Goal: Information Seeking & Learning: Learn about a topic

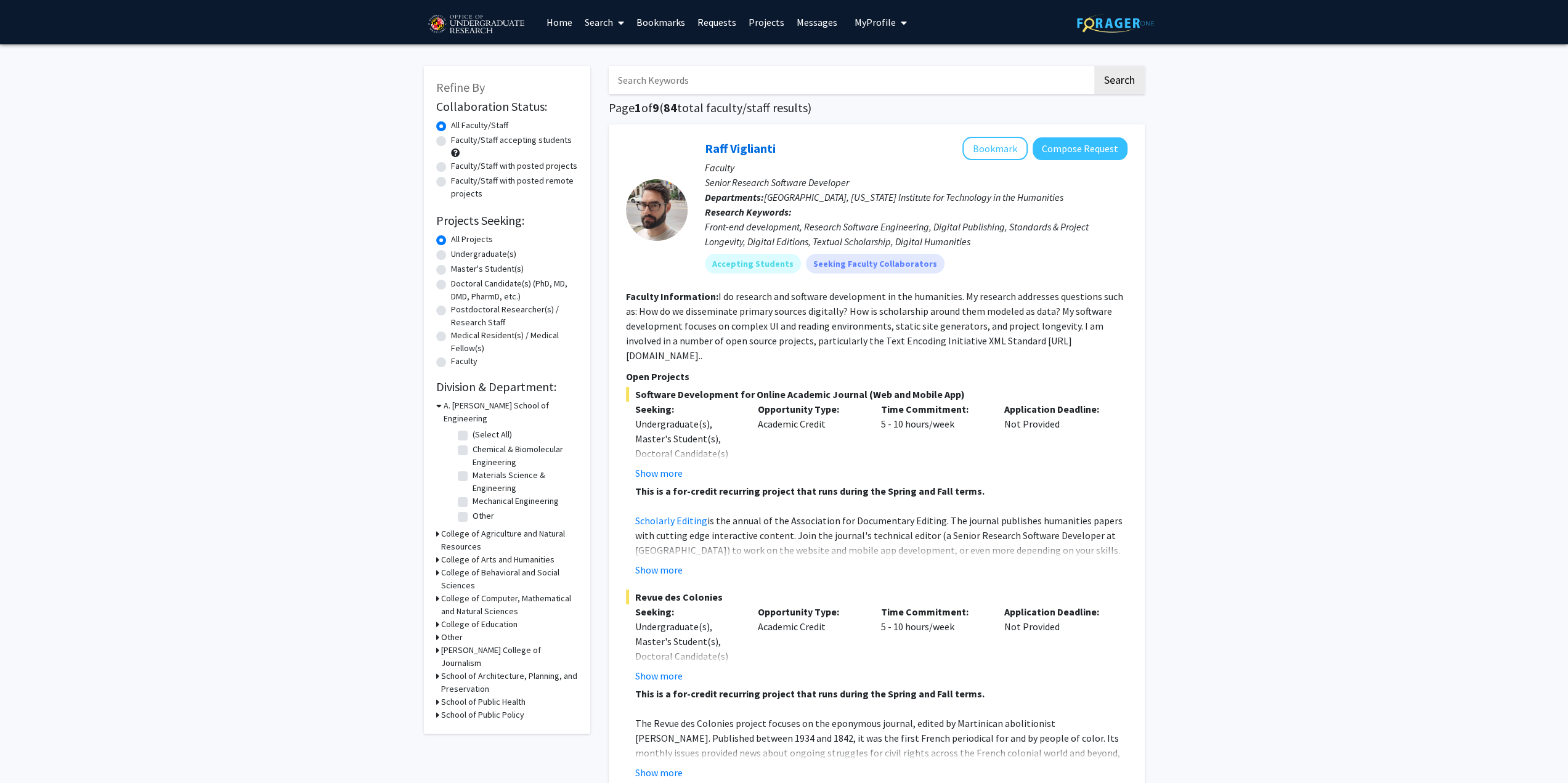
click at [451, 254] on label "Undergraduate(s)" at bounding box center [484, 254] width 66 height 13
click at [451, 254] on input "Undergraduate(s)" at bounding box center [455, 251] width 8 height 8
radio input "true"
click at [436, 551] on icon at bounding box center [438, 558] width 3 height 13
click at [473, 621] on label "Chemistry & Biochemistry" at bounding box center [520, 627] width 96 height 13
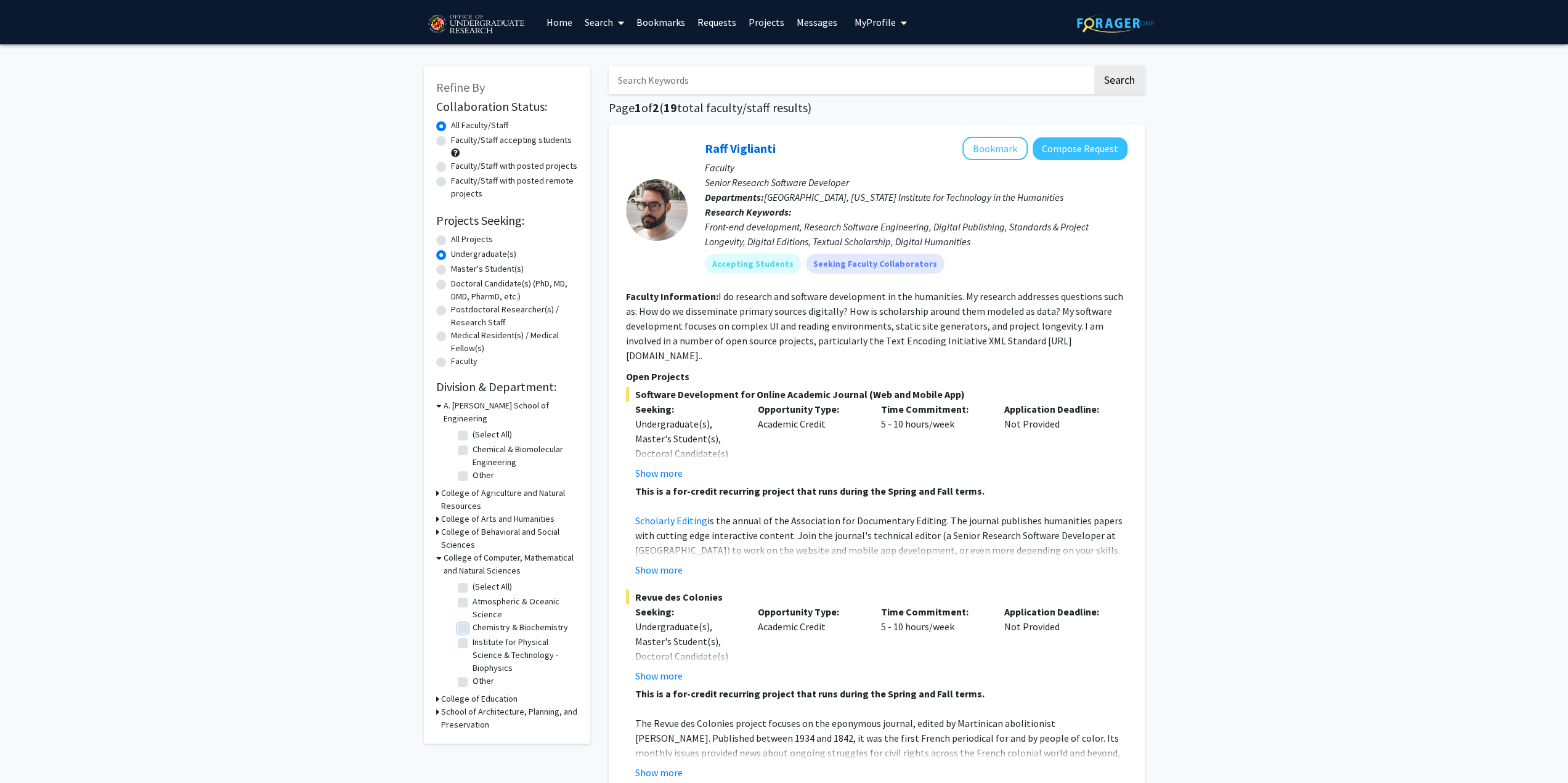
click at [473, 621] on input "Chemistry & Biochemistry" at bounding box center [477, 625] width 8 height 8
checkbox input "true"
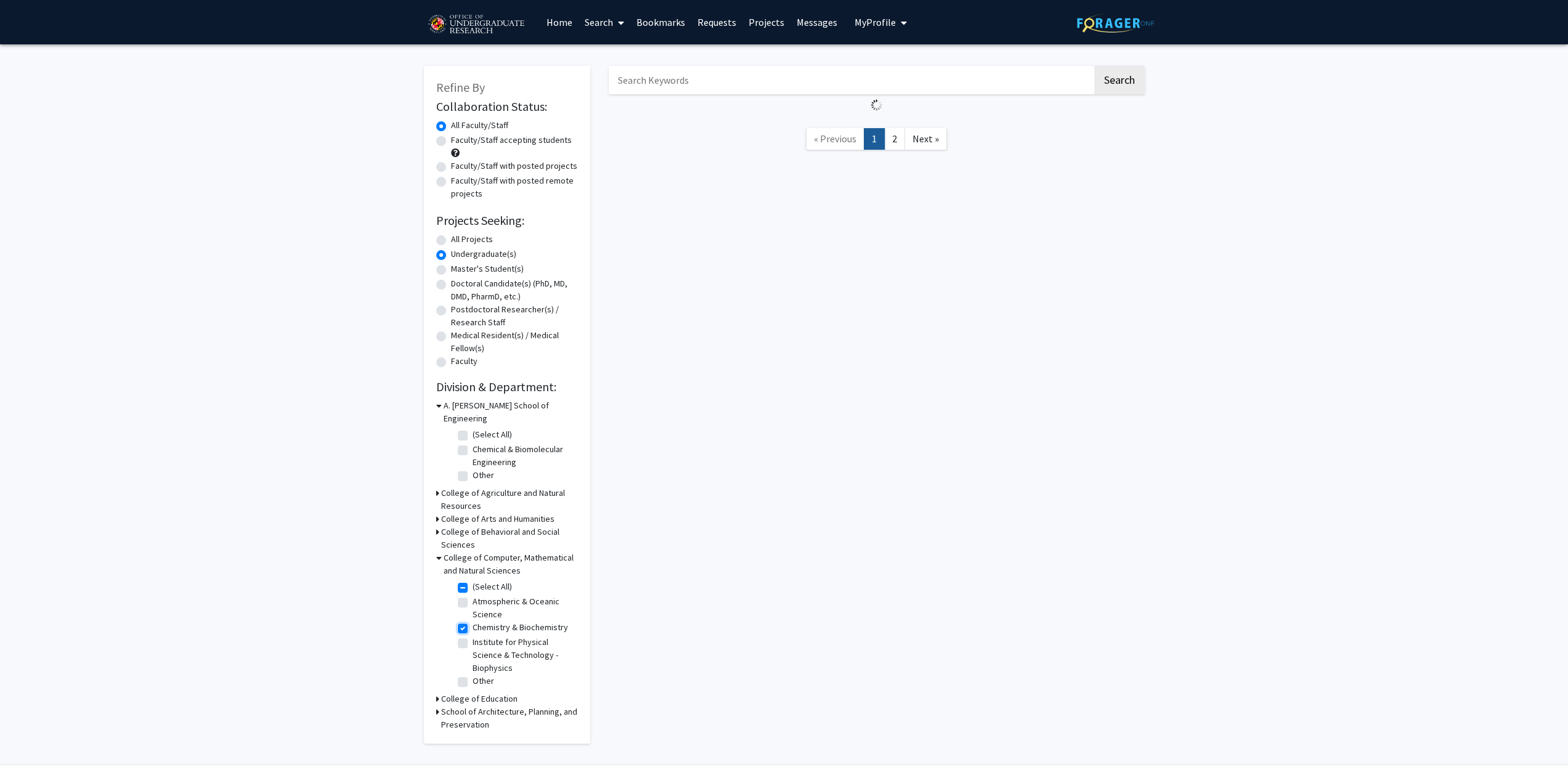
checkbox input "true"
